Goal: Task Accomplishment & Management: Use online tool/utility

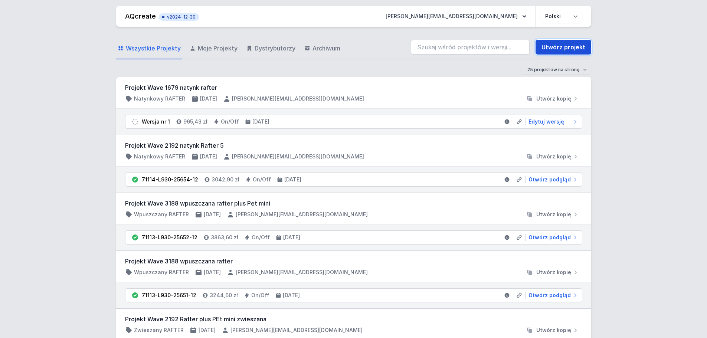
click at [562, 44] on link "Utwórz projekt" at bounding box center [564, 47] width 56 height 15
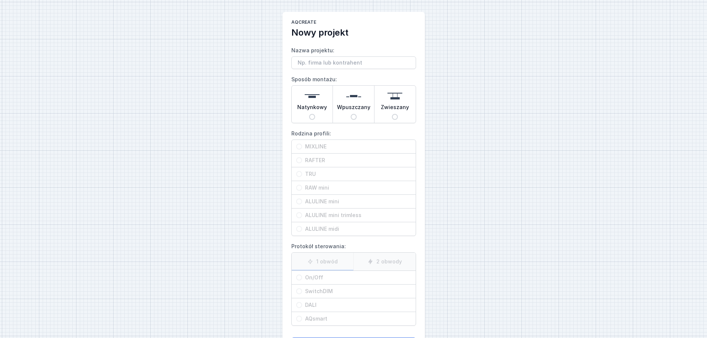
click at [395, 110] on span "Zwieszany" at bounding box center [395, 109] width 28 height 10
click at [395, 114] on input "Zwieszany" at bounding box center [395, 117] width 6 height 6
radio input "true"
click at [319, 116] on div "Natynkowy" at bounding box center [312, 104] width 41 height 37
click at [315, 116] on input "Natynkowy" at bounding box center [312, 117] width 6 height 6
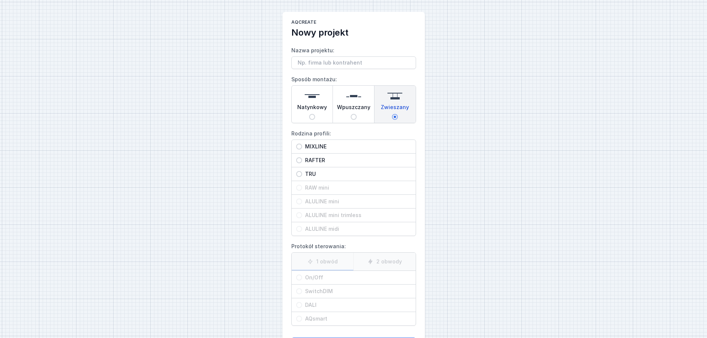
radio input "true"
click at [355, 115] on input "Wpuszczany" at bounding box center [354, 117] width 6 height 6
radio input "true"
click at [399, 100] on img at bounding box center [394, 96] width 15 height 15
click at [398, 114] on input "Zwieszany" at bounding box center [395, 117] width 6 height 6
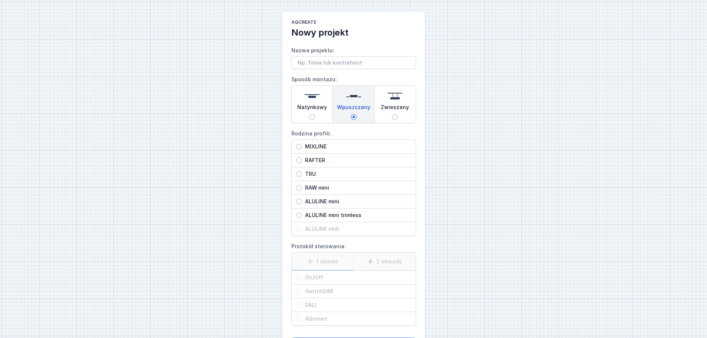
radio input "true"
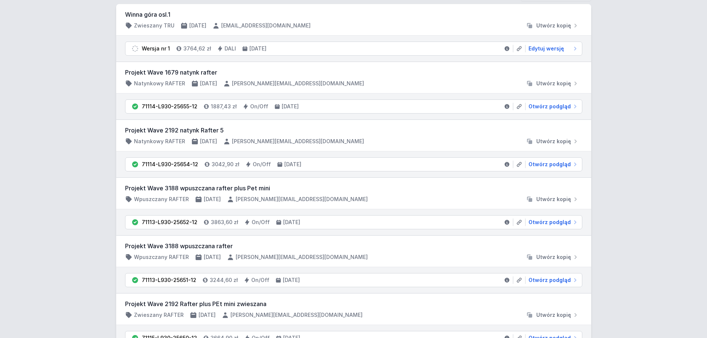
scroll to position [37, 0]
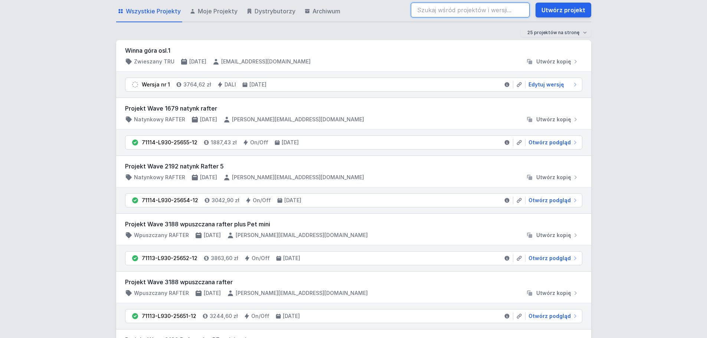
click at [445, 13] on input "search" at bounding box center [470, 10] width 119 height 15
paste input "70028-M930-24701-12"
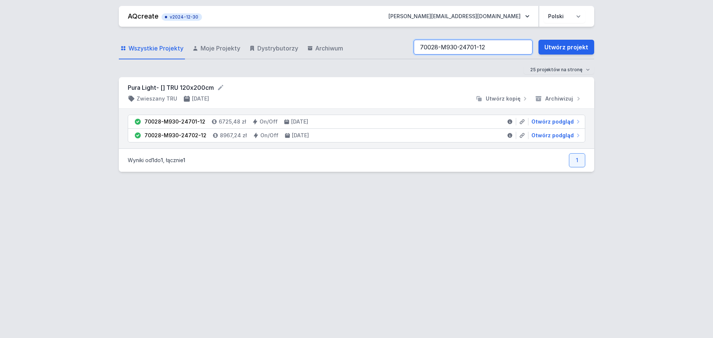
type input "70028-M930-24701-12"
click at [548, 122] on span "Otwórz podgląd" at bounding box center [552, 121] width 42 height 7
select select "M"
select select "3000"
select select "2"
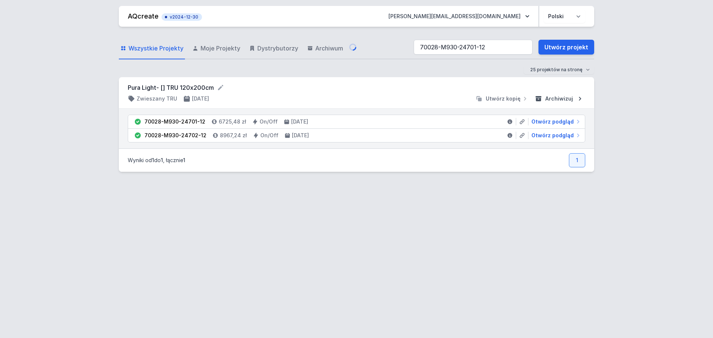
select select "opal"
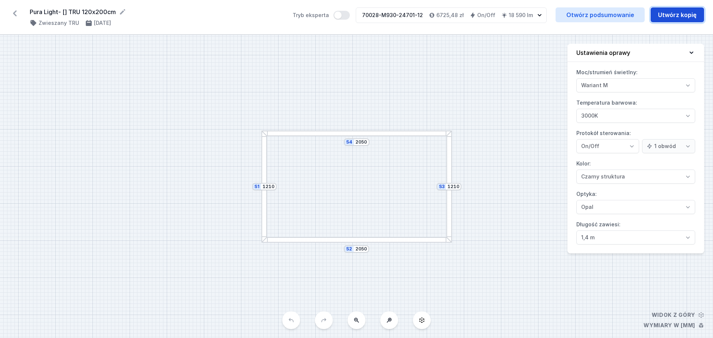
click at [671, 19] on button "Utwórz kopię" at bounding box center [676, 14] width 53 height 15
select select "M"
select select "3000"
select select "2"
select select "opal"
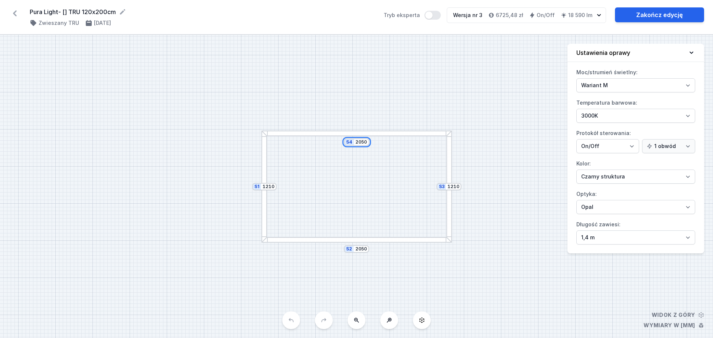
click at [361, 143] on input "2050" at bounding box center [361, 142] width 12 height 6
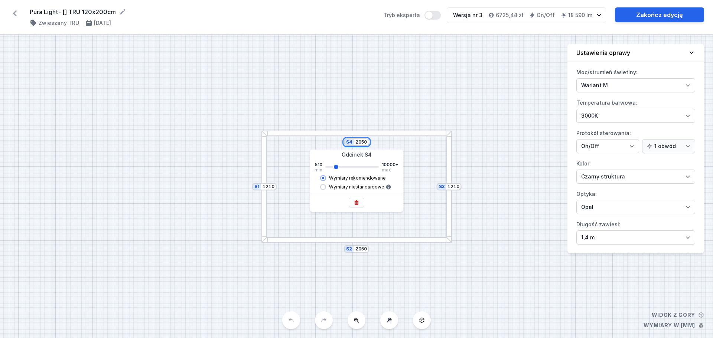
click at [361, 143] on input "2050" at bounding box center [361, 142] width 12 height 6
type input "1630"
click at [513, 103] on div "S4 1630 S3 1210 S2 1630 S1 1210" at bounding box center [356, 186] width 713 height 303
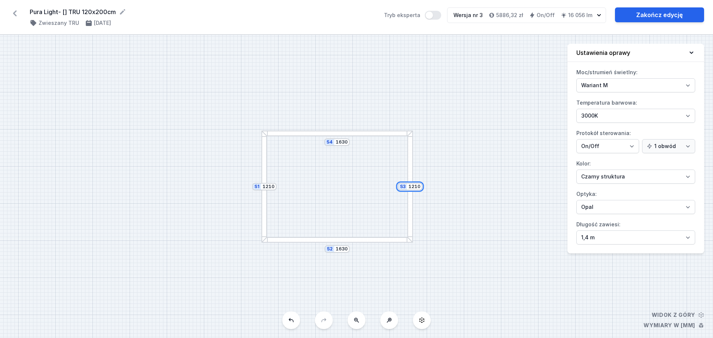
click at [415, 188] on input "1210" at bounding box center [414, 187] width 12 height 6
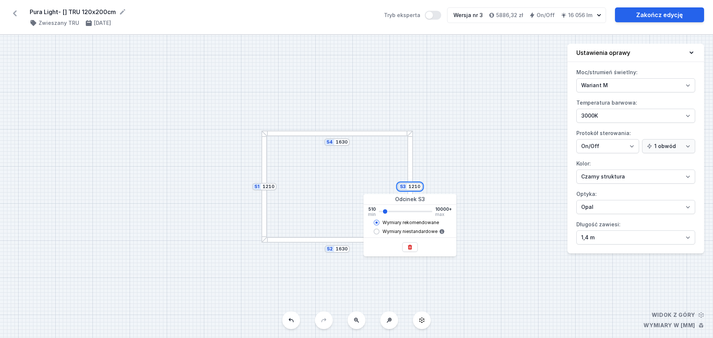
click at [415, 188] on input "1210" at bounding box center [414, 187] width 12 height 6
type input "510"
type input "5"
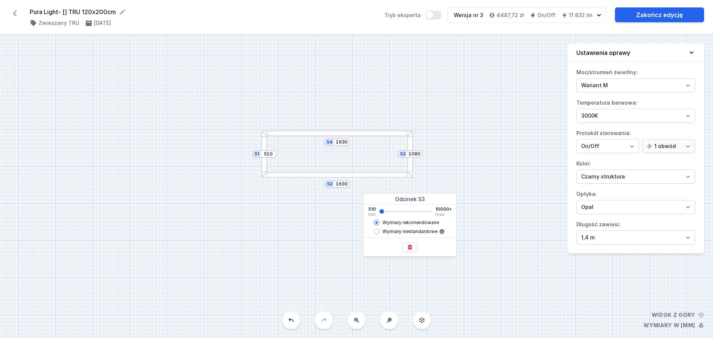
type input "1070"
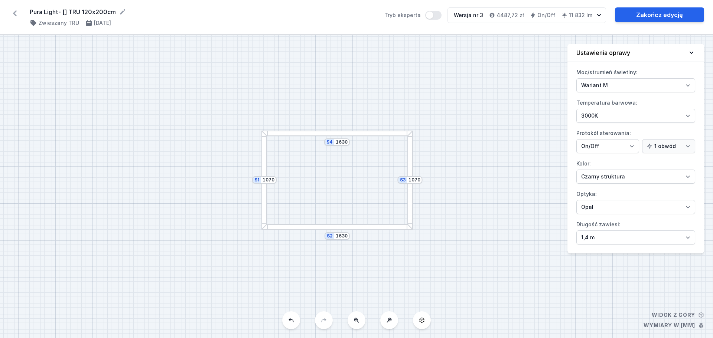
click at [457, 171] on div "S4 1630 S3 1070 S2 1630 S1 1070" at bounding box center [356, 186] width 713 height 303
click at [646, 15] on link "Zakończ edycję" at bounding box center [659, 14] width 89 height 15
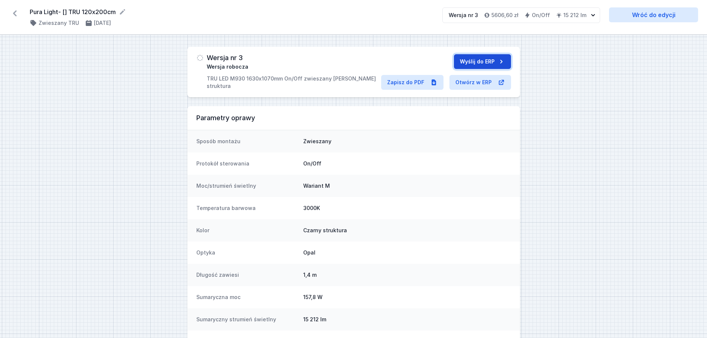
click at [475, 63] on button "Wyślij do ERP" at bounding box center [482, 61] width 57 height 15
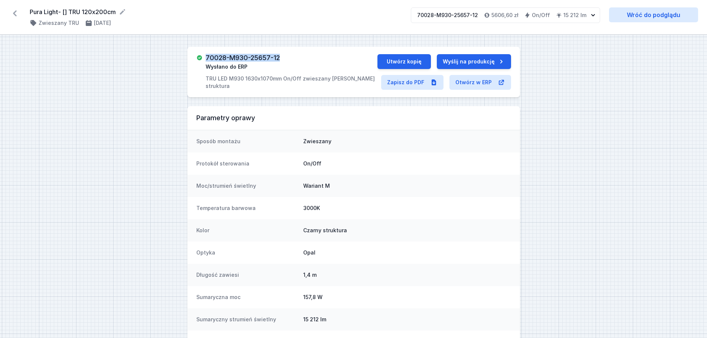
drag, startPoint x: 208, startPoint y: 59, endPoint x: 282, endPoint y: 58, distance: 74.6
click at [282, 58] on div "70028-M930-25657-12 Wysłano do ERP TRU LED M930 1630x1070mm On/Off zwieszany cz…" at bounding box center [291, 72] width 171 height 36
copy h3 "70028-M930-25657-12"
click at [13, 11] on icon at bounding box center [15, 13] width 12 height 12
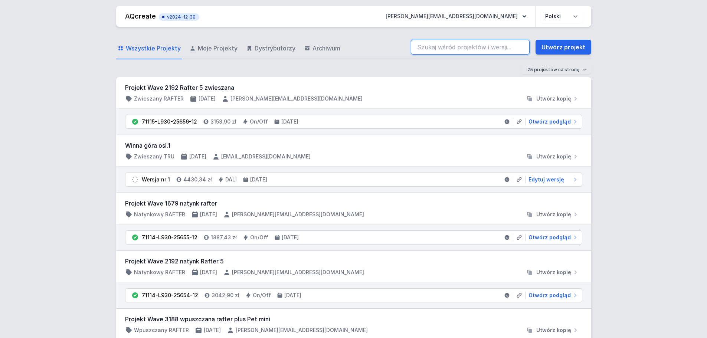
click at [458, 49] on input "search" at bounding box center [470, 47] width 119 height 15
paste input "70028-M930-25657-12"
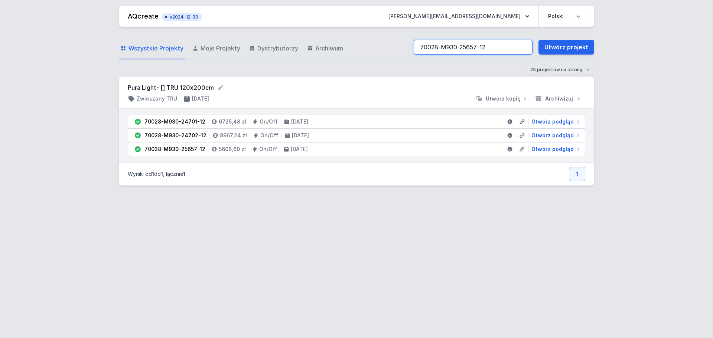
drag, startPoint x: 492, startPoint y: 45, endPoint x: 382, endPoint y: 46, distance: 109.9
click at [382, 46] on div "Wszystkie Projekty Moje Projekty Dystrybutorzy Archiwum 70028-M930-25657-12 Utw…" at bounding box center [356, 48] width 475 height 24
paste input "4702"
type input "70028-M930-24702-12"
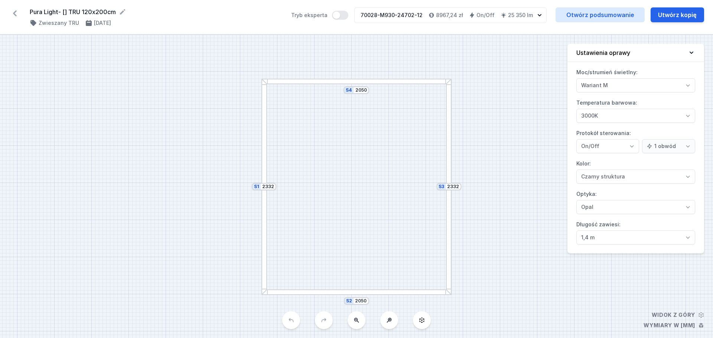
select select "M"
select select "3000"
select select "2"
select select "opal"
click at [680, 18] on button "Utwórz kopię" at bounding box center [676, 14] width 53 height 15
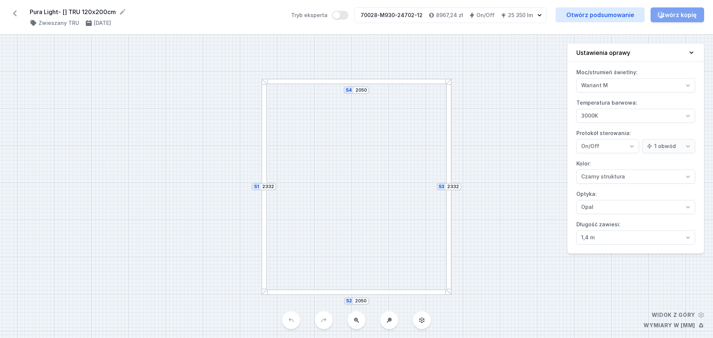
select select "M"
select select "3000"
select select "2"
select select "opal"
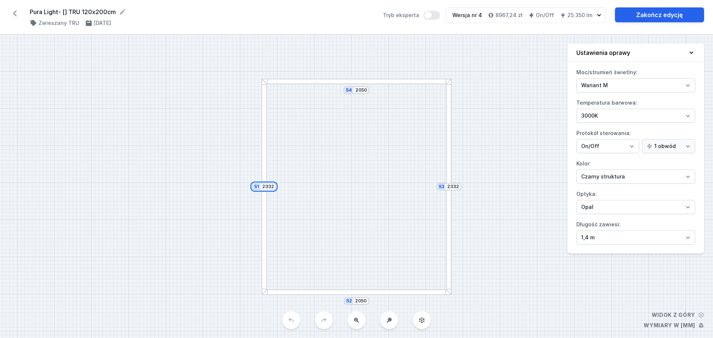
click at [268, 187] on input "2332" at bounding box center [268, 187] width 12 height 6
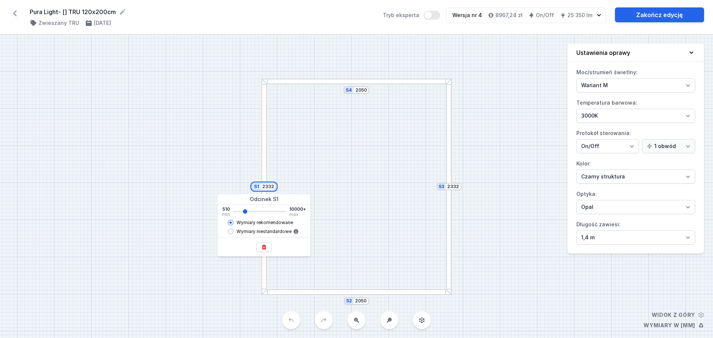
click at [268, 187] on input "2332" at bounding box center [268, 187] width 12 height 6
type input "2"
type input "2330"
type input "22"
type input "2330"
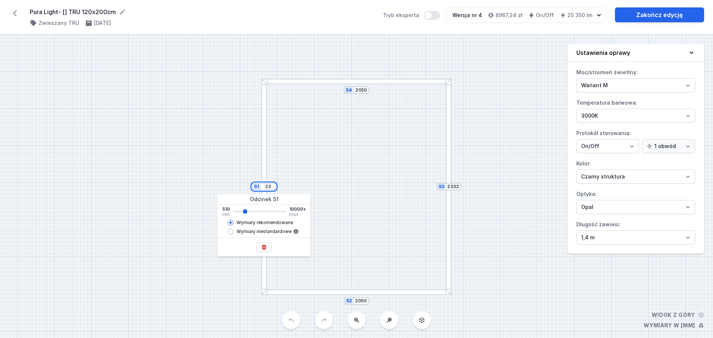
type input "220"
type input "2330"
type input "2200"
type input "2330"
type input "2200"
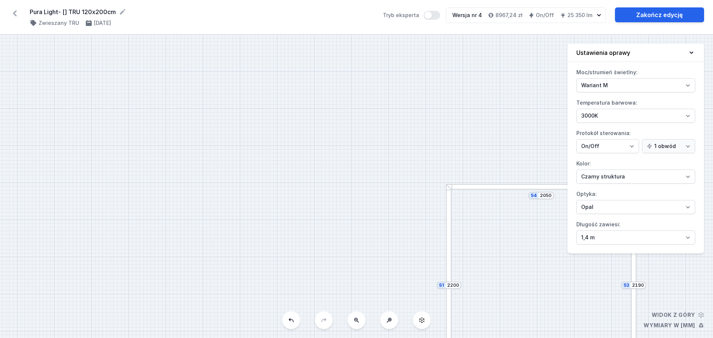
type input "2190"
click at [378, 180] on div "S4 2050 S3 2190 S2 2050 S1 2190" at bounding box center [356, 186] width 713 height 303
drag, startPoint x: 363, startPoint y: 130, endPoint x: 199, endPoint y: 45, distance: 184.9
click at [199, 45] on div "S4 2050 S3 2190 S2 2050 S1 2190" at bounding box center [356, 186] width 713 height 303
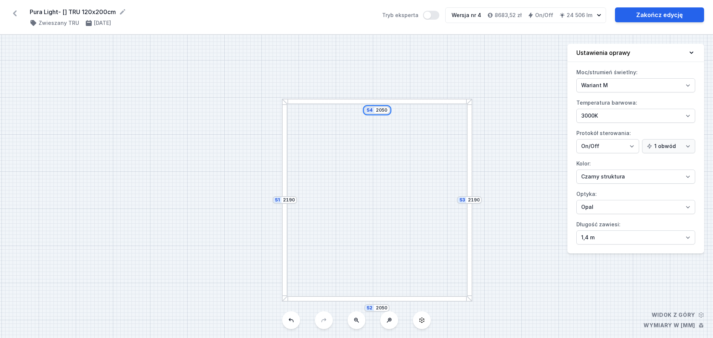
click at [382, 111] on input "2050" at bounding box center [382, 110] width 12 height 6
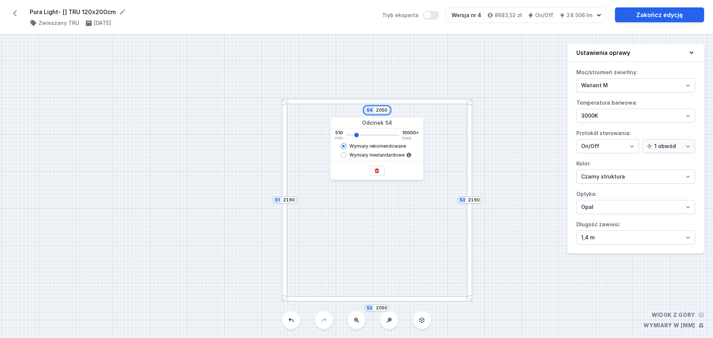
click at [382, 111] on input "2050" at bounding box center [382, 110] width 12 height 6
type input "1070"
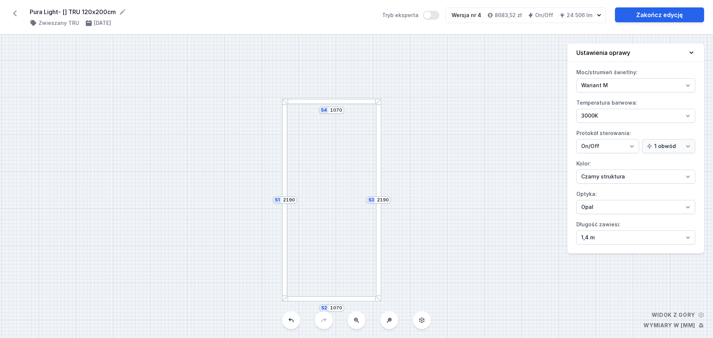
click at [390, 76] on div "S4 1070 S3 2190 S2 1070 S1 2190" at bounding box center [356, 186] width 713 height 303
click at [664, 14] on link "Zakończ edycję" at bounding box center [659, 14] width 89 height 15
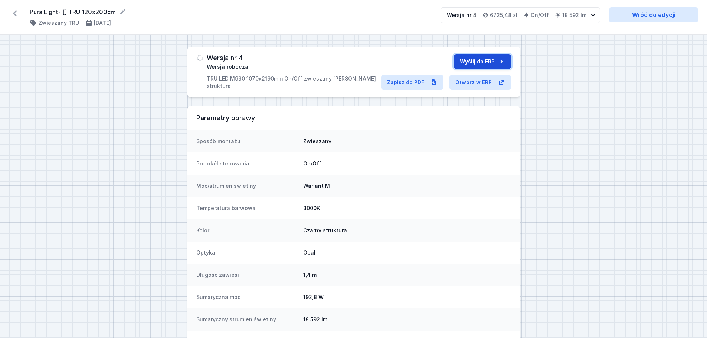
click at [471, 61] on button "Wyślij do ERP" at bounding box center [482, 61] width 57 height 15
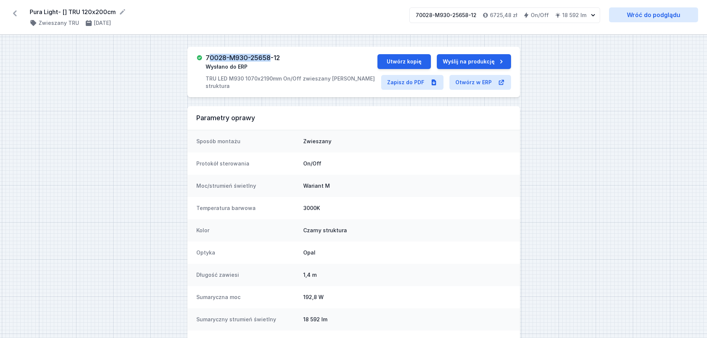
drag, startPoint x: 209, startPoint y: 58, endPoint x: 273, endPoint y: 55, distance: 64.6
click at [273, 55] on h3 "70028-M930-25658-12" at bounding box center [243, 57] width 74 height 7
click at [215, 58] on h3 "70028-M930-25658-12" at bounding box center [243, 57] width 74 height 7
drag, startPoint x: 208, startPoint y: 58, endPoint x: 289, endPoint y: 57, distance: 81.3
click at [289, 57] on div "70028-M930-25658-12 Wysłano do ERP TRU LED M930 1070x2190mm On/Off zwieszany [P…" at bounding box center [291, 72] width 171 height 36
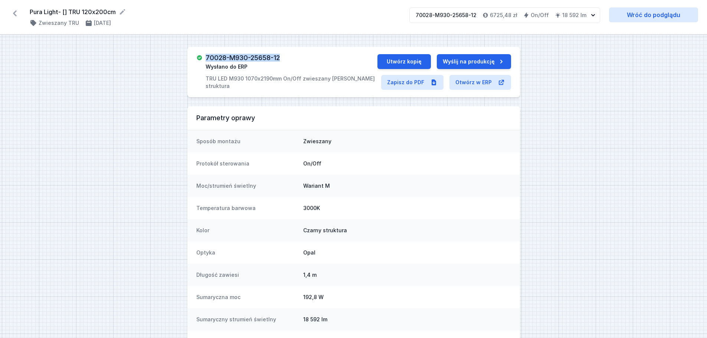
copy h3 "70028-M930-25658-12"
